Goal: Communication & Community: Answer question/provide support

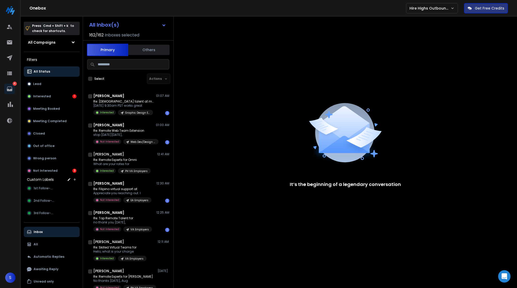
click at [122, 65] on input at bounding box center [128, 64] width 82 height 10
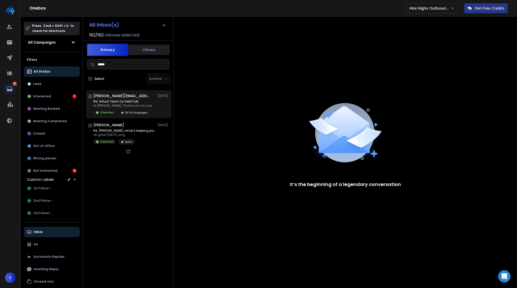
type input "*****"
click at [137, 97] on div "[PERSON_NAME][EMAIL_ADDRESS][DOMAIN_NAME] +1 [DATE]" at bounding box center [131, 95] width 76 height 5
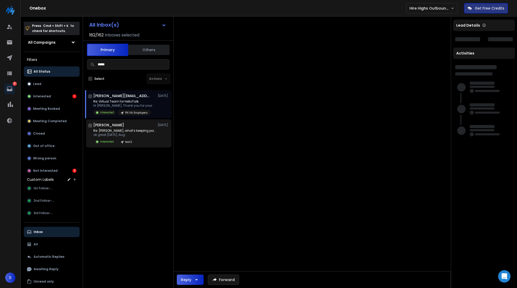
click at [150, 134] on div "Re: [PERSON_NAME], what’s keeping pace? ok great [DATE], Aug Interested test2" at bounding box center [131, 137] width 76 height 16
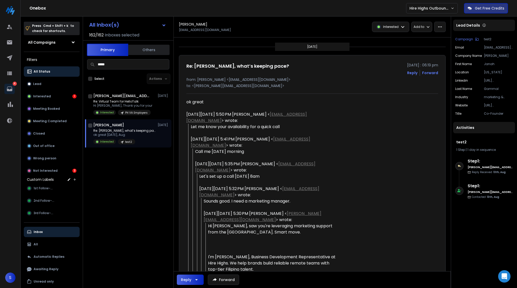
click at [189, 277] on div "Reply" at bounding box center [186, 279] width 10 height 5
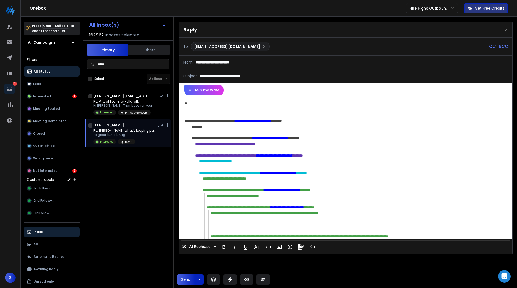
click at [185, 277] on button "Send" at bounding box center [186, 279] width 18 height 10
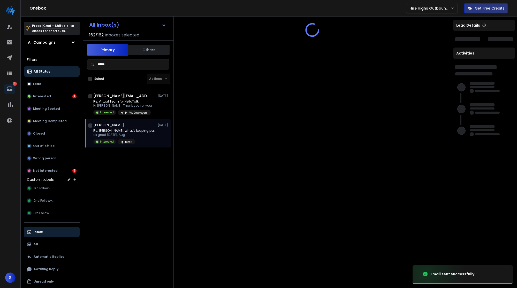
click at [289, 63] on div at bounding box center [312, 161] width 277 height 288
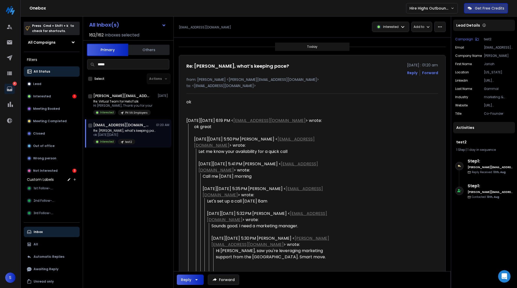
click at [145, 61] on input "*****" at bounding box center [128, 64] width 82 height 10
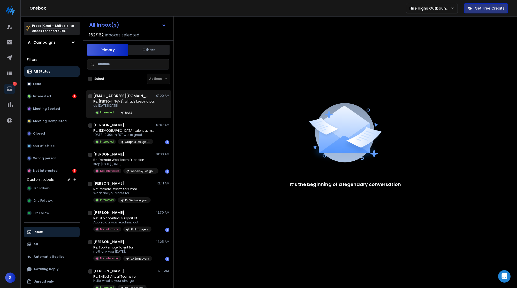
click at [147, 99] on div "[EMAIL_ADDRESS][DOMAIN_NAME] 01:20 AM Re: Janah, what’s keeping pace? ok [DATE]…" at bounding box center [131, 104] width 76 height 22
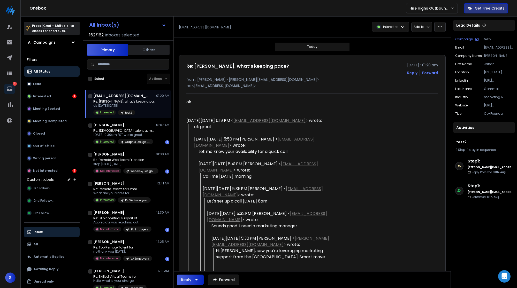
click at [439, 25] on icon "button" at bounding box center [439, 27] width 5 height 5
click at [422, 44] on div "Delete email" at bounding box center [422, 46] width 30 height 5
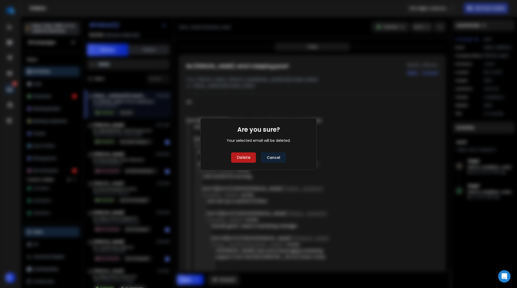
click at [245, 161] on button "Delete" at bounding box center [243, 157] width 25 height 10
